Goal: Find specific page/section: Locate a particular part of the current website

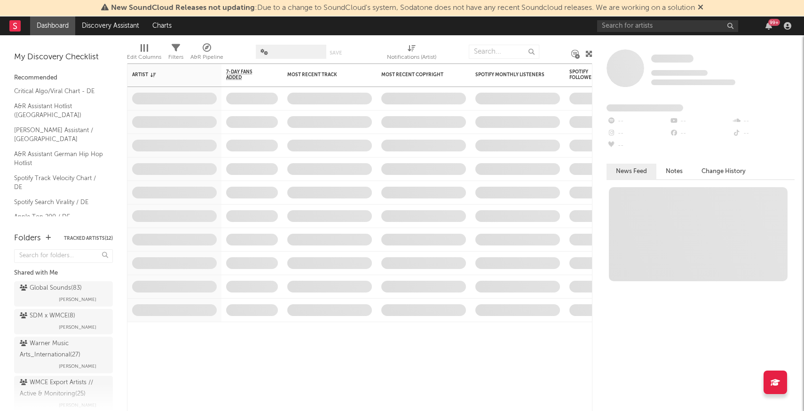
click at [653, 6] on span "New SoundCloud Releases not updating : Due to a change to SoundCloud's system, …" at bounding box center [403, 8] width 584 height 8
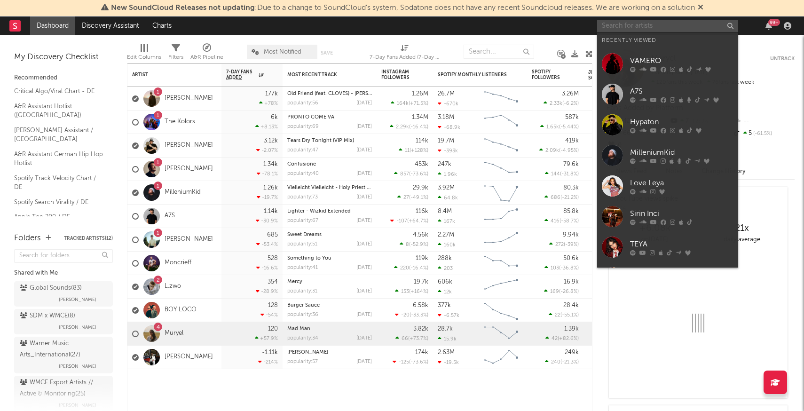
click at [625, 27] on input "text" at bounding box center [667, 26] width 141 height 12
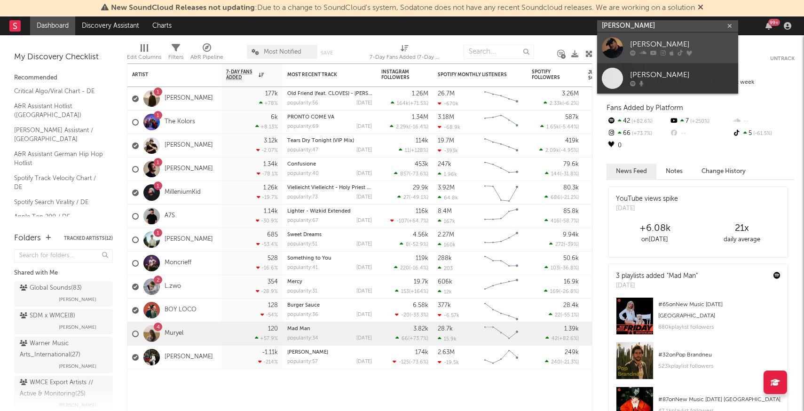
type input "marten lou"
click at [615, 43] on div at bounding box center [612, 47] width 21 height 21
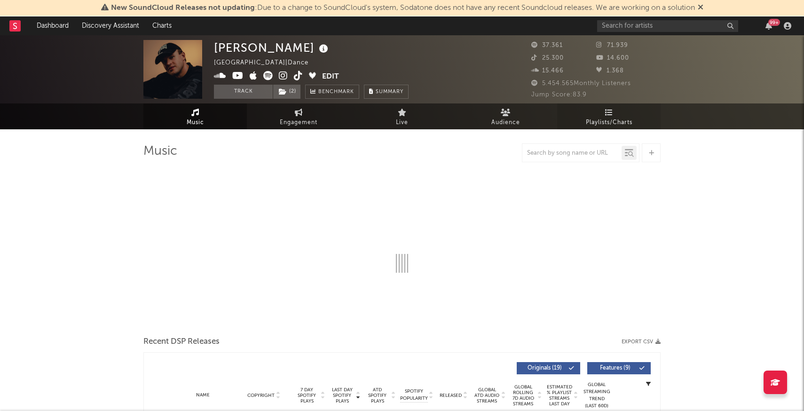
select select "6m"
